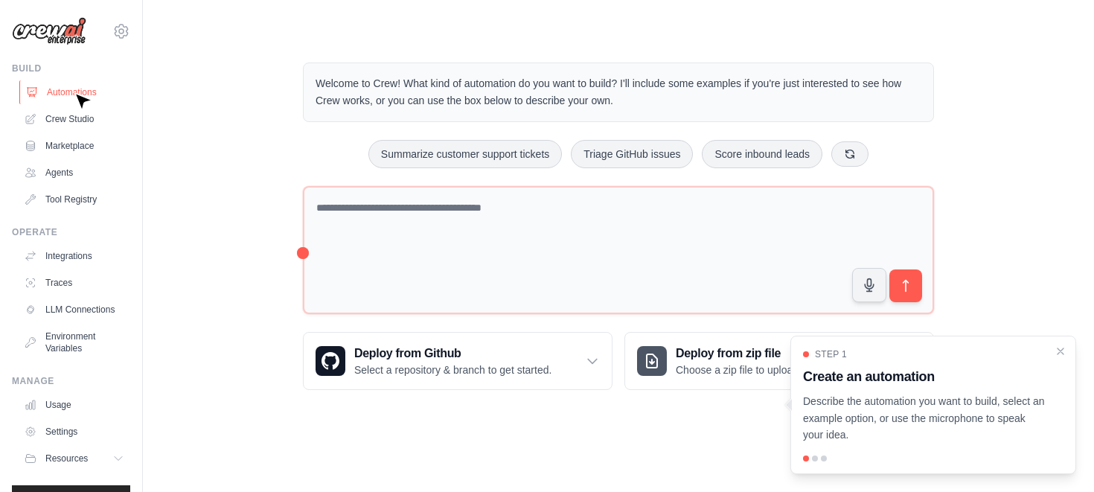
click at [74, 92] on link "Automations" at bounding box center [75, 92] width 112 height 24
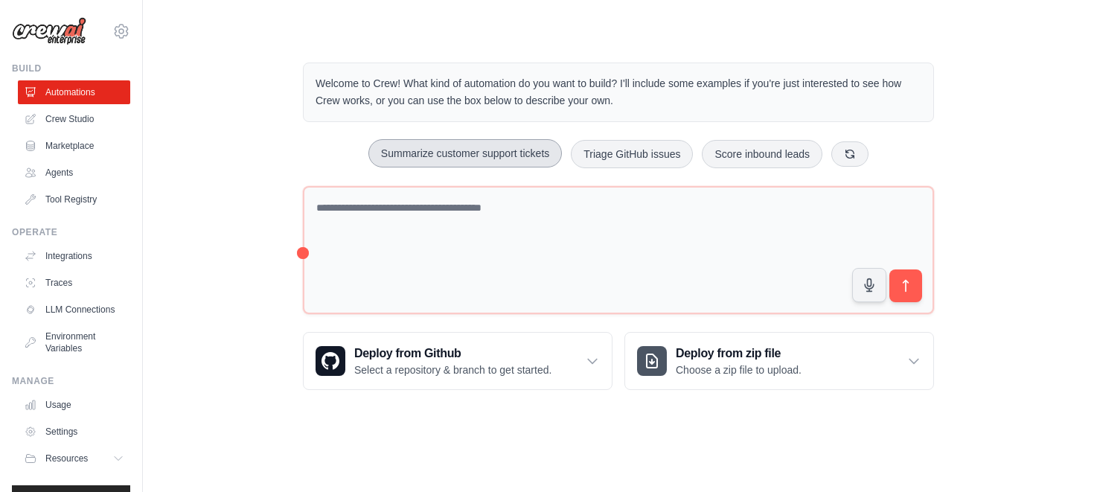
click at [472, 153] on button "Summarize customer support tickets" at bounding box center [465, 153] width 194 height 28
click at [906, 286] on icon "submit" at bounding box center [906, 286] width 5 height 12
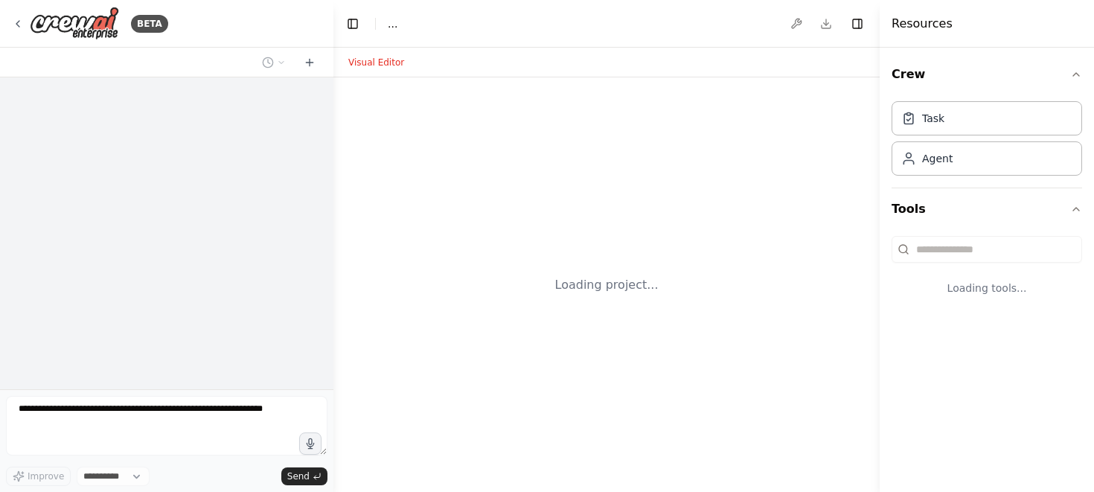
select select "****"
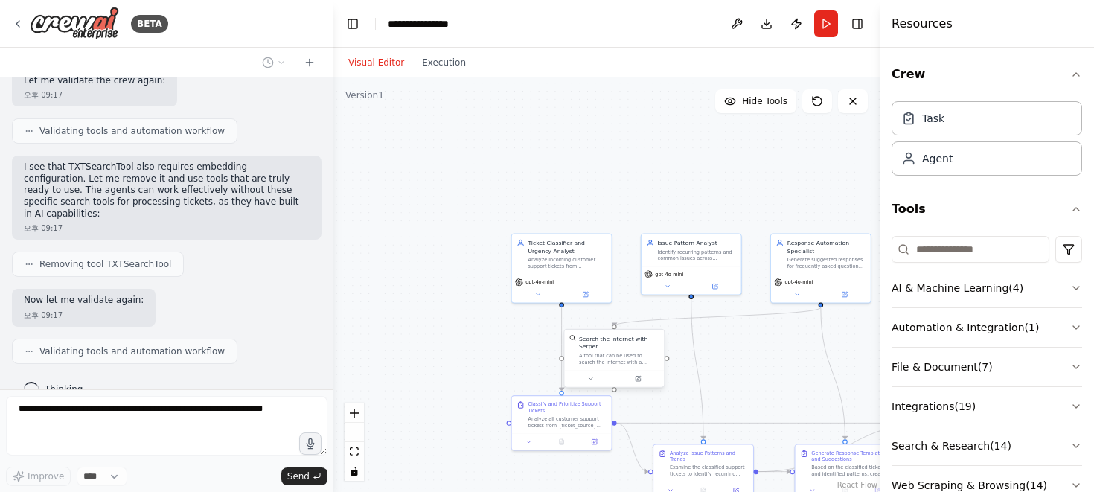
scroll to position [1519, 0]
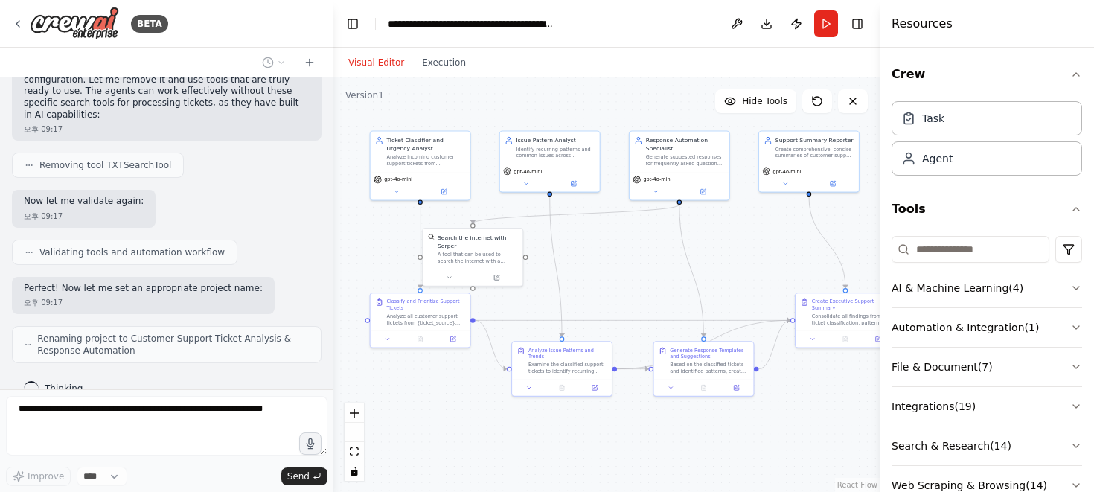
drag, startPoint x: 738, startPoint y: 371, endPoint x: 596, endPoint y: 266, distance: 176.7
click at [596, 266] on div ".deletable-edge-delete-btn { width: 20px; height: 20px; border: 0px solid #ffff…" at bounding box center [606, 284] width 546 height 415
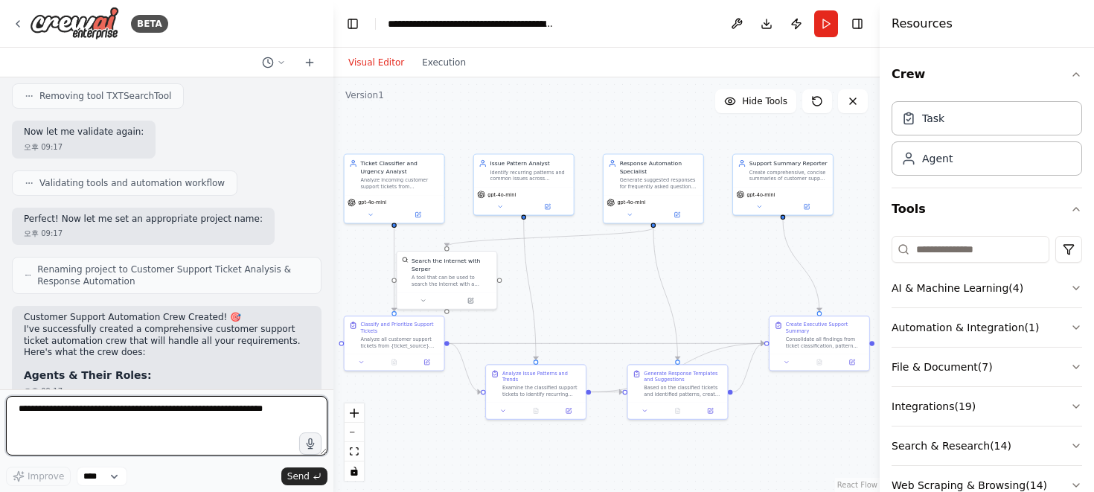
drag, startPoint x: 639, startPoint y: 260, endPoint x: 613, endPoint y: 283, distance: 34.3
click at [613, 284] on div ".deletable-edge-delete-btn { width: 20px; height: 20px; border: 0px solid #ffff…" at bounding box center [606, 284] width 546 height 415
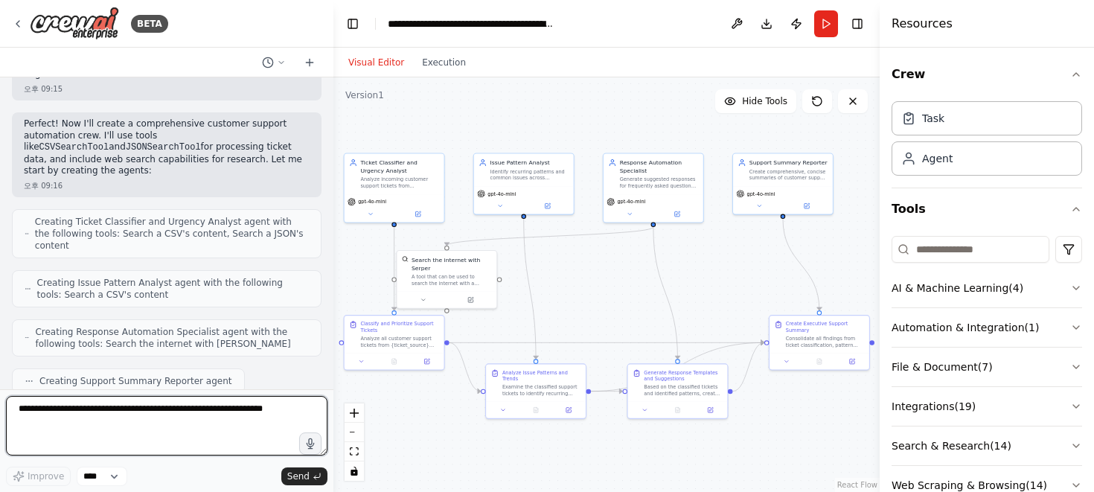
scroll to position [0, 0]
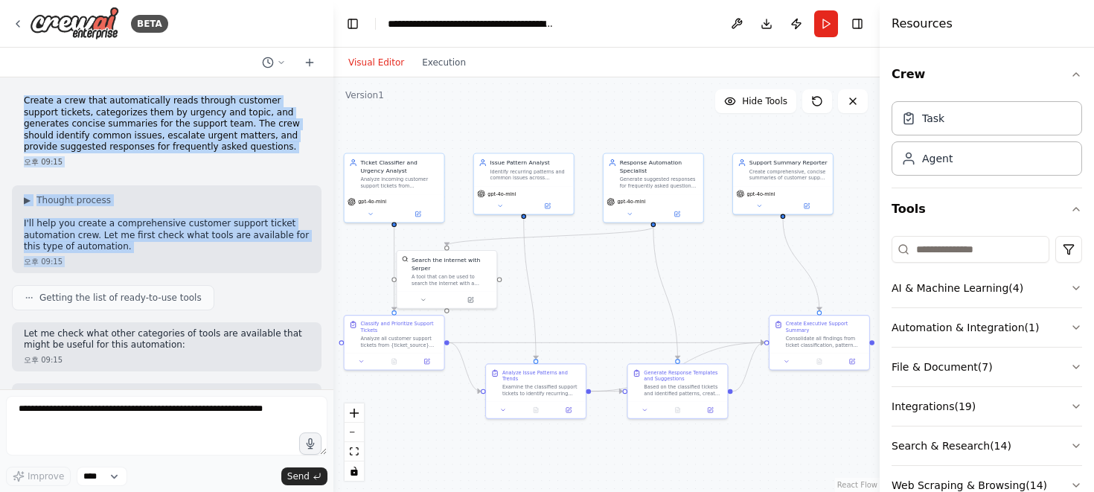
drag, startPoint x: 22, startPoint y: 100, endPoint x: 86, endPoint y: 280, distance: 191.2
click at [87, 281] on div "Create a crew that automatically reads through customer support tickets, catego…" at bounding box center [166, 233] width 333 height 312
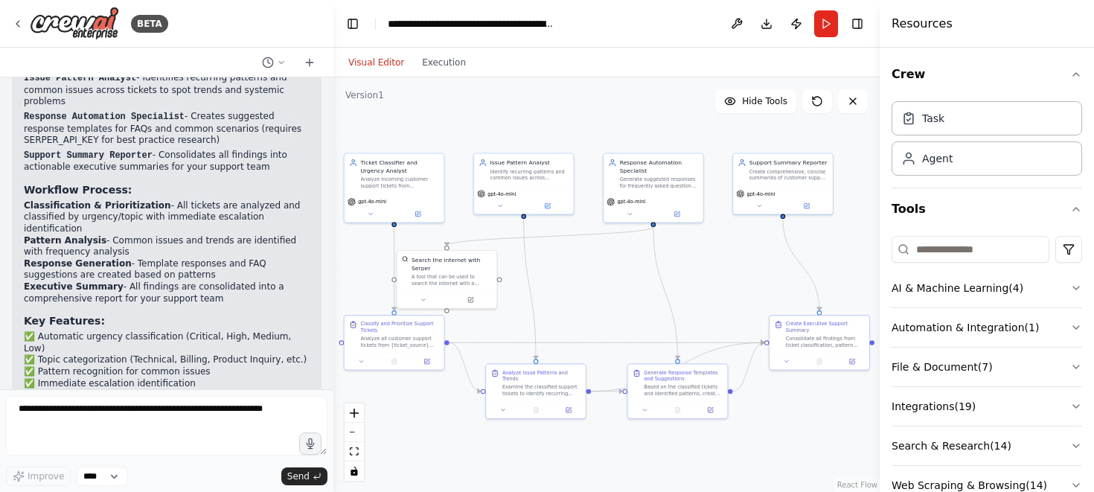
scroll to position [2148, 0]
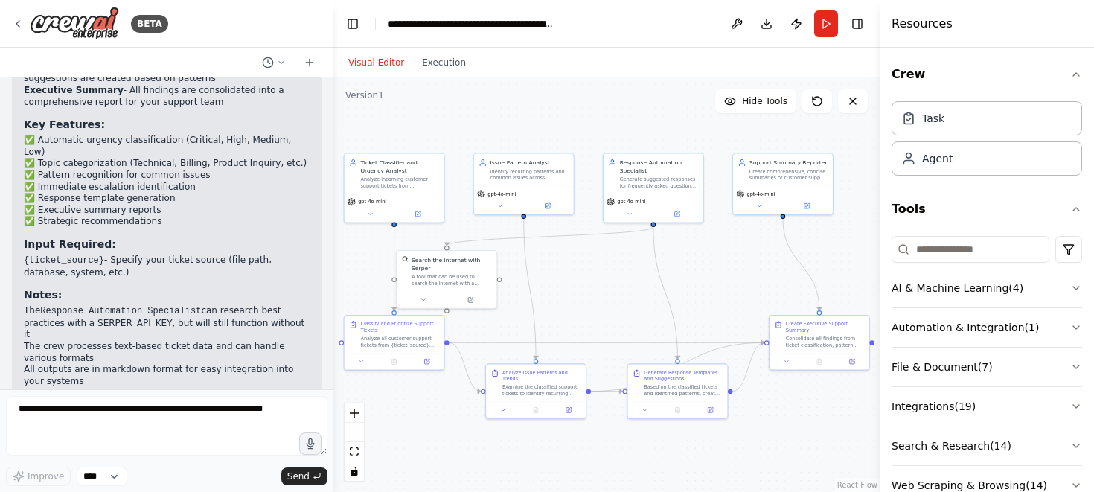
click at [121, 434] on div "오후 09:17" at bounding box center [167, 439] width 286 height 11
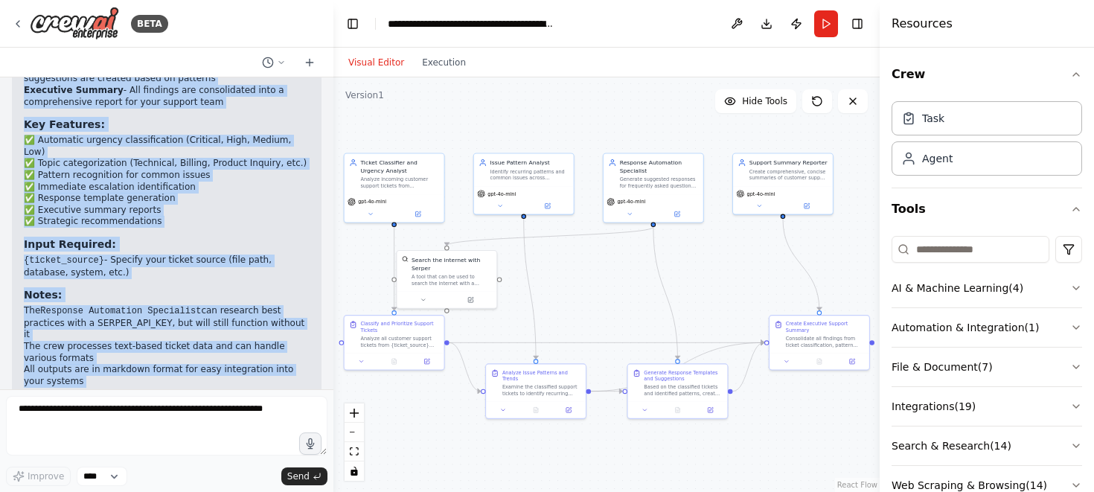
copy div "Loremi d sita cons adipiscingeli seddo eiusmod temporin utlabor etdolor, magnaa…"
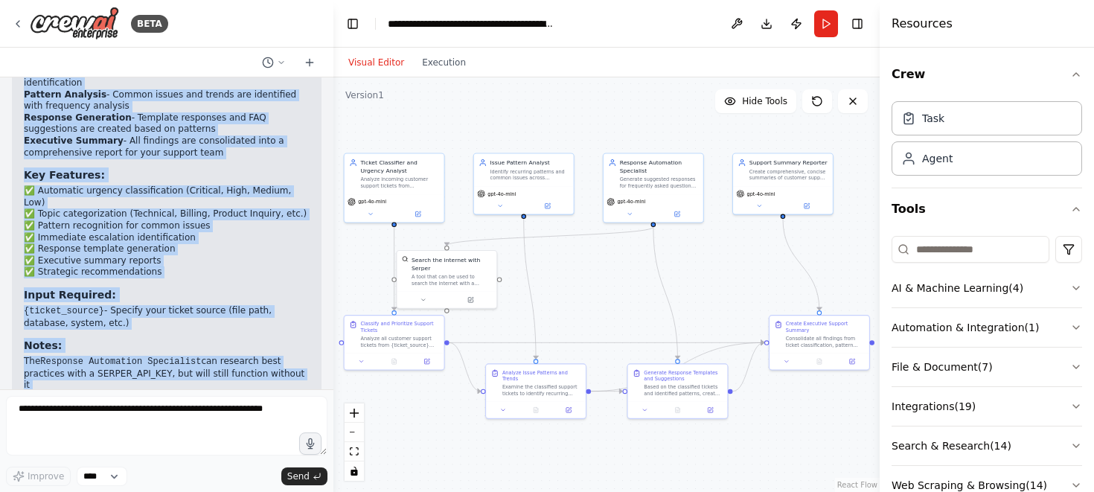
scroll to position [2092, 0]
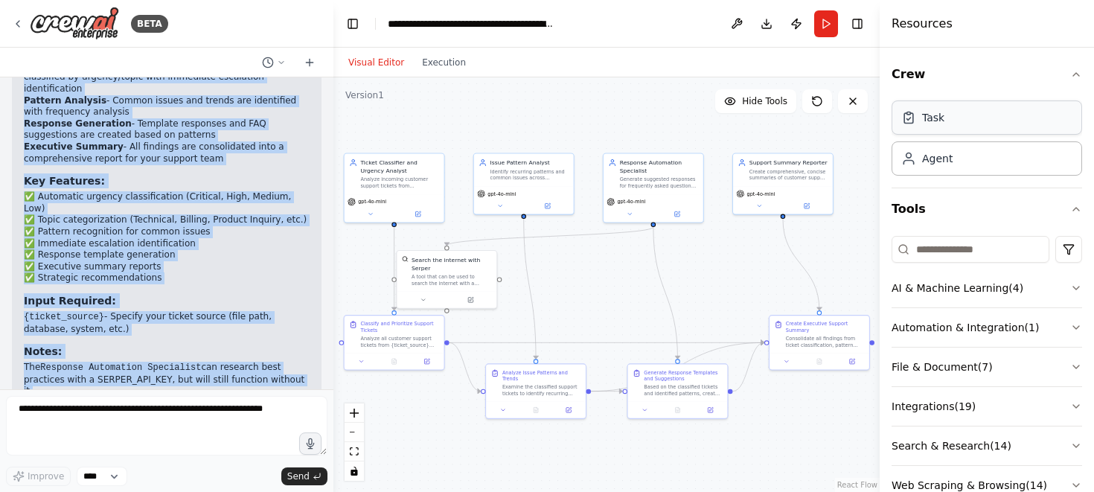
click at [932, 118] on div "Task" at bounding box center [933, 117] width 22 height 15
click at [941, 156] on div "Agent" at bounding box center [937, 157] width 31 height 15
click at [940, 121] on div "Task" at bounding box center [933, 117] width 22 height 15
click at [938, 167] on div "Agent" at bounding box center [987, 158] width 191 height 34
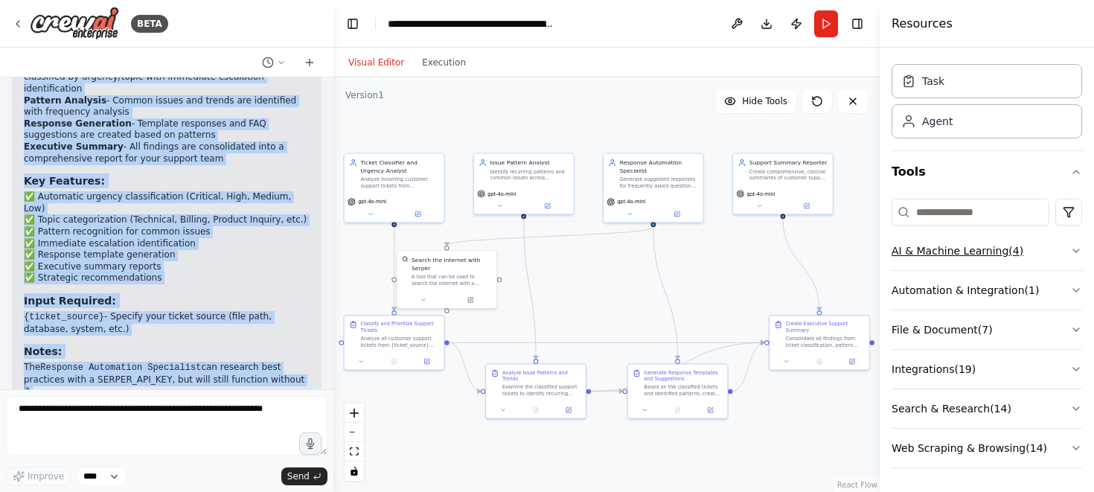
click at [979, 261] on button "AI & Machine Learning ( 4 )" at bounding box center [987, 251] width 191 height 39
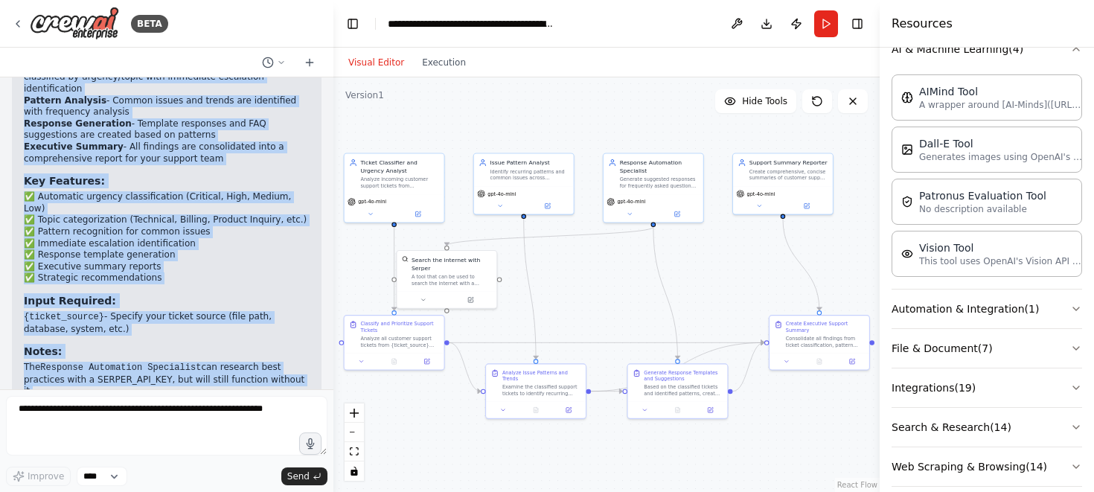
scroll to position [258, 0]
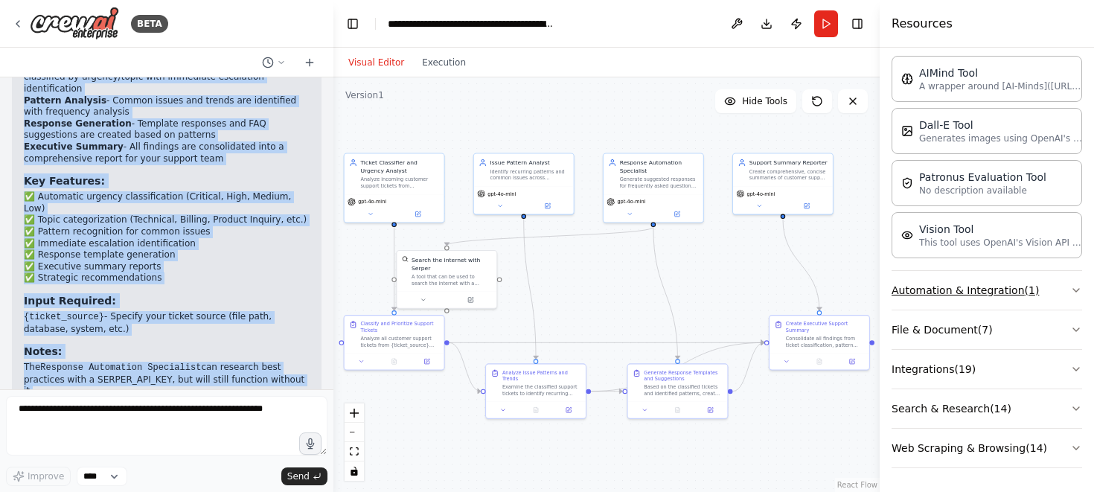
click at [966, 298] on button "Automation & Integration ( 1 )" at bounding box center [987, 290] width 191 height 39
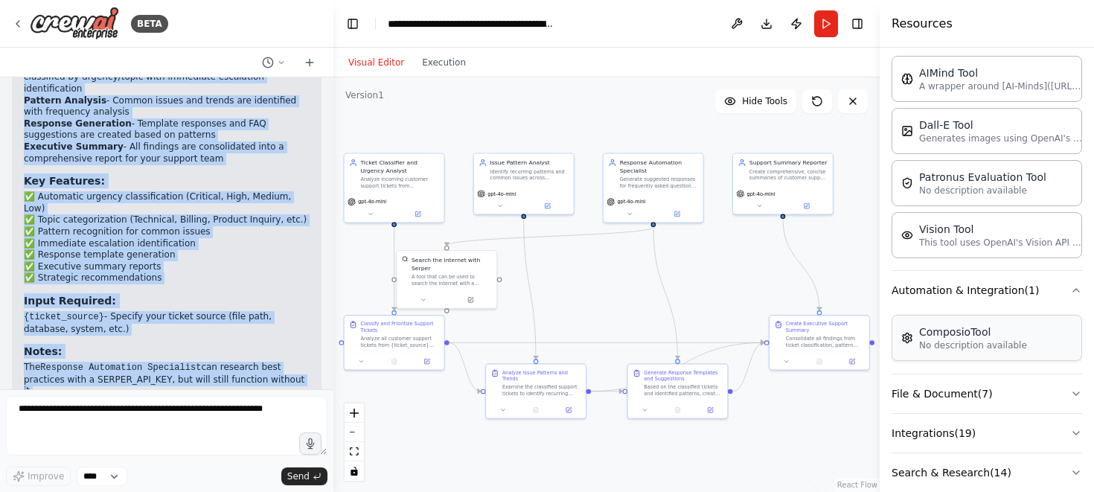
scroll to position [322, 0]
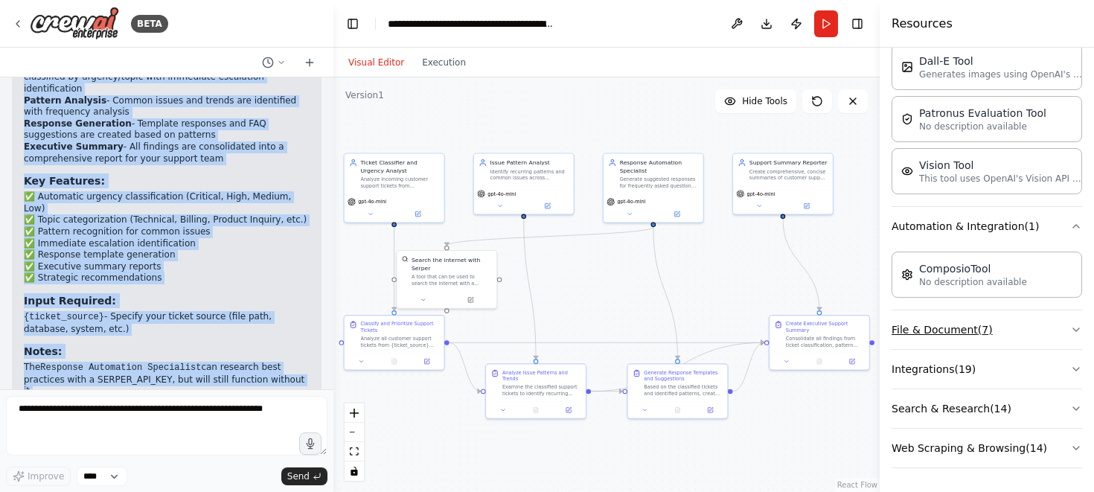
click at [958, 333] on button "File & Document ( 7 )" at bounding box center [987, 329] width 191 height 39
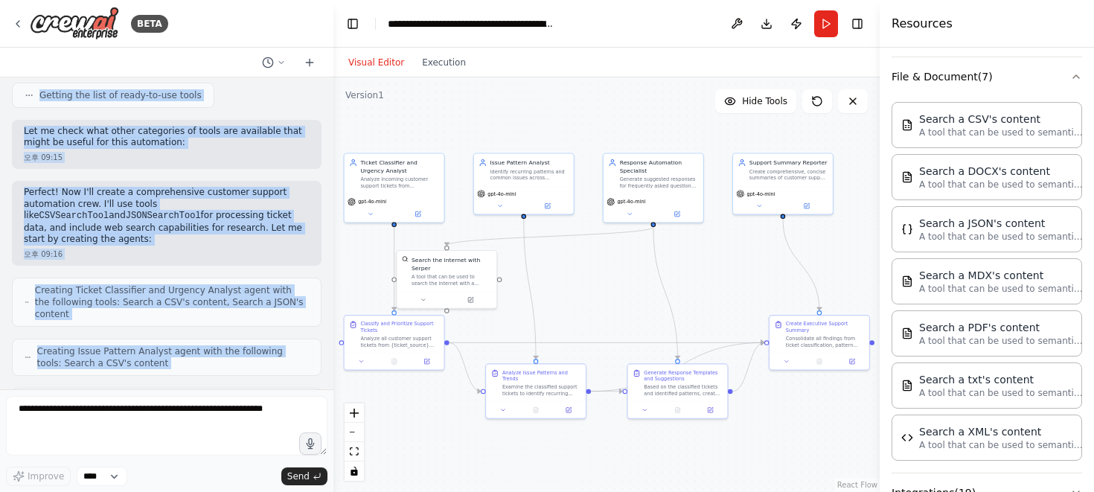
scroll to position [0, 0]
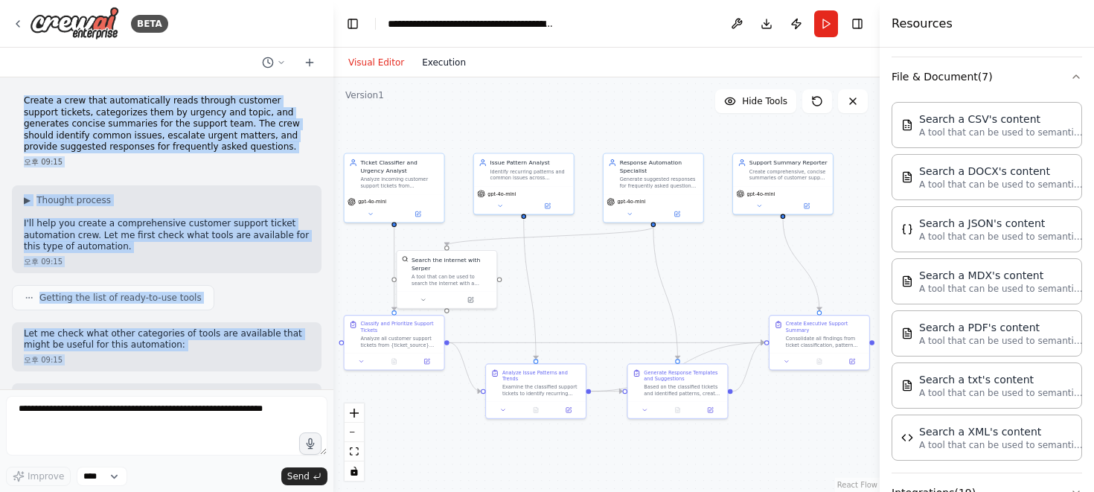
click at [447, 57] on button "Execution" at bounding box center [444, 63] width 62 height 18
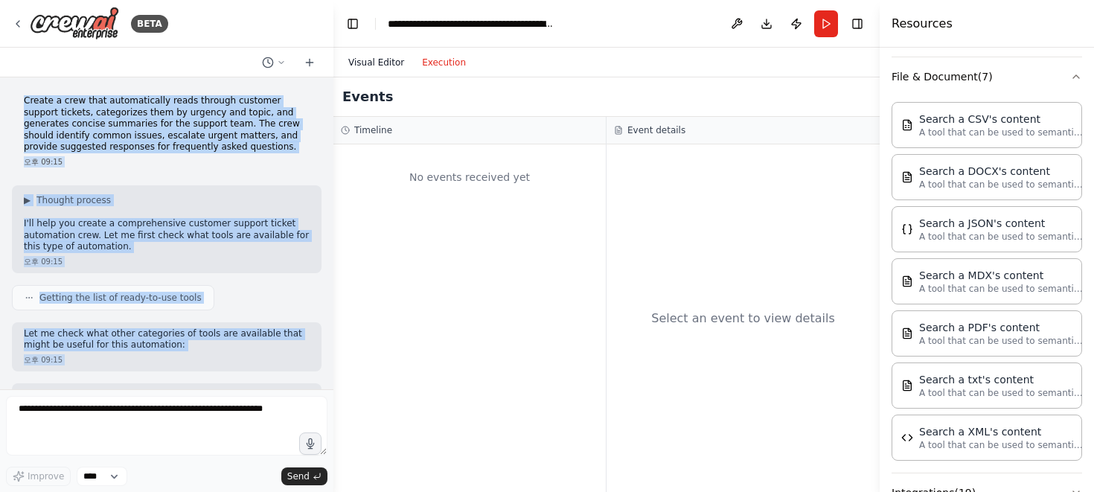
click at [374, 64] on button "Visual Editor" at bounding box center [376, 63] width 74 height 18
